Goal: Task Accomplishment & Management: Manage account settings

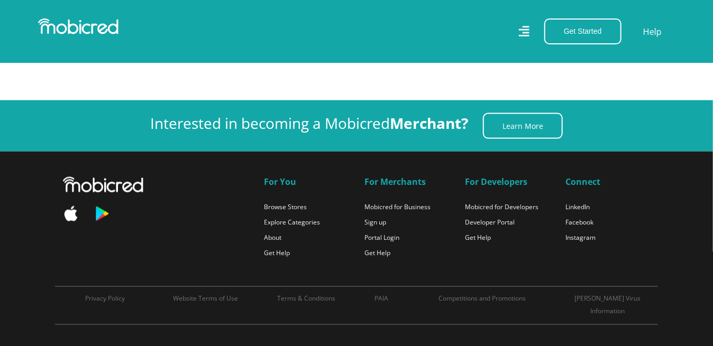
scroll to position [689, 0]
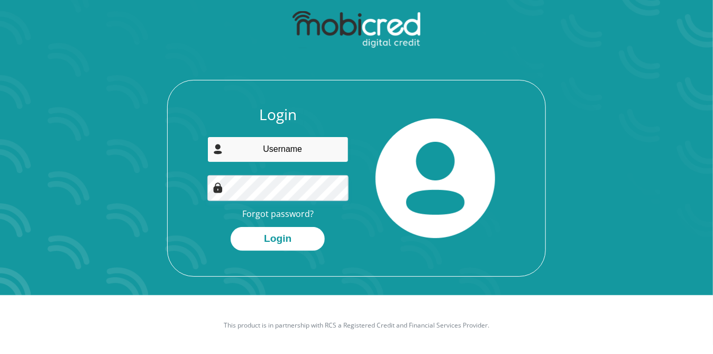
scroll to position [60, 0]
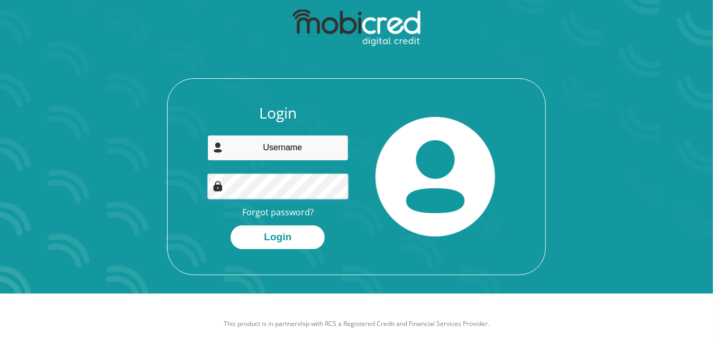
type input "sonette.malan1@gmail.com"
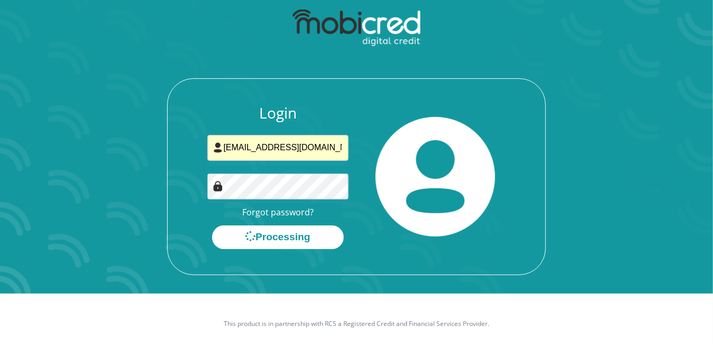
scroll to position [0, 0]
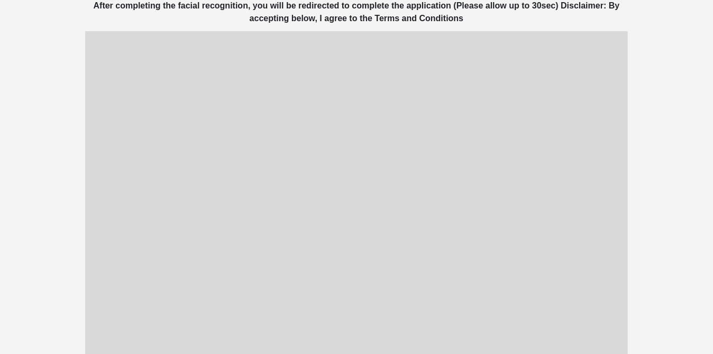
scroll to position [140, 0]
